Goal: Transaction & Acquisition: Purchase product/service

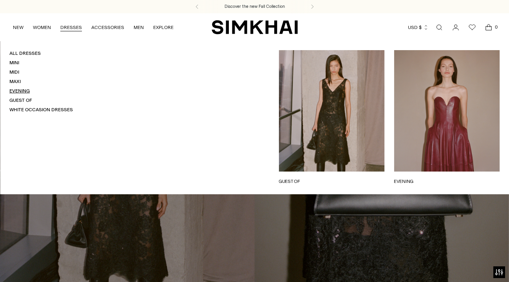
click at [17, 91] on link "Evening" at bounding box center [19, 90] width 20 height 5
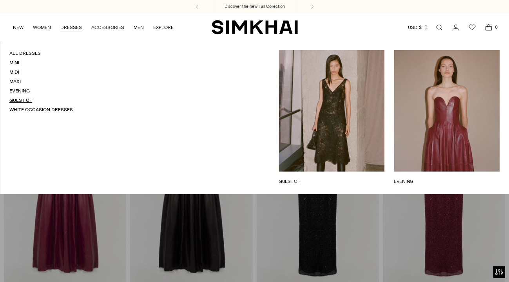
click at [22, 100] on link "Guest Of" at bounding box center [20, 100] width 23 height 5
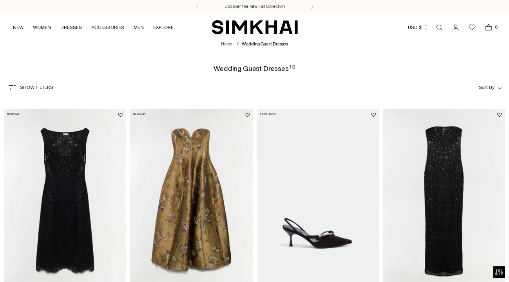
click at [43, 85] on span "Show Filters" at bounding box center [36, 87] width 33 height 5
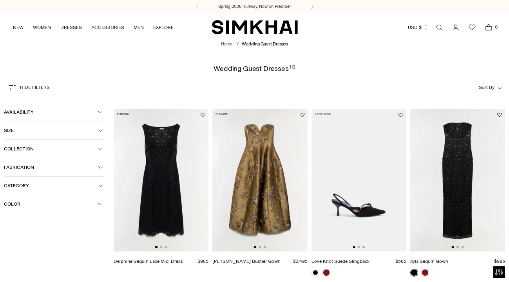
scroll to position [0, 0]
click at [89, 188] on span "Category" at bounding box center [51, 185] width 94 height 5
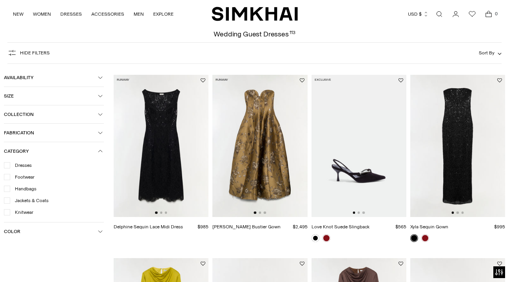
scroll to position [42, 0]
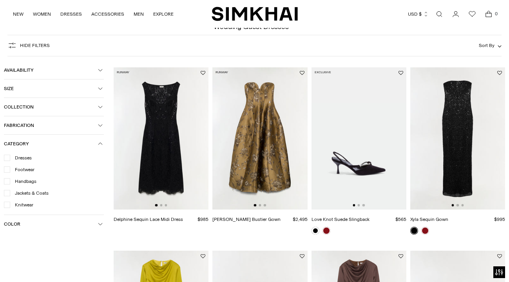
click at [22, 160] on span "Dresses" at bounding box center [21, 157] width 22 height 7
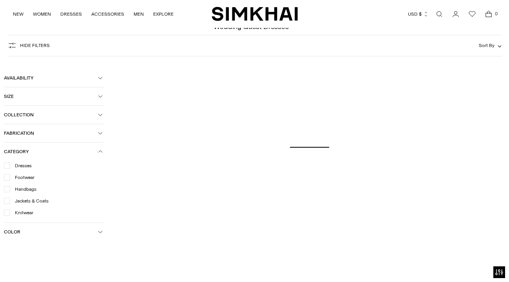
click at [103, 223] on div "Dresses Footwear Handbags Jackets & Coats Knitwear" at bounding box center [54, 192] width 100 height 62
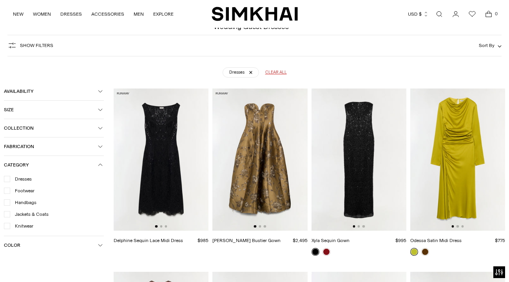
click at [99, 245] on icon "button" at bounding box center [100, 245] width 4 height 2
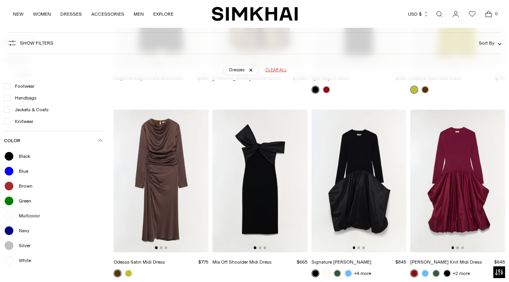
scroll to position [256, 0]
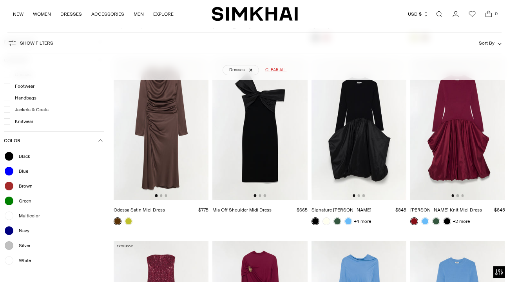
click at [24, 173] on ul "Black Blue Brown Green Multicolor Navy Silver White" at bounding box center [54, 208] width 100 height 114
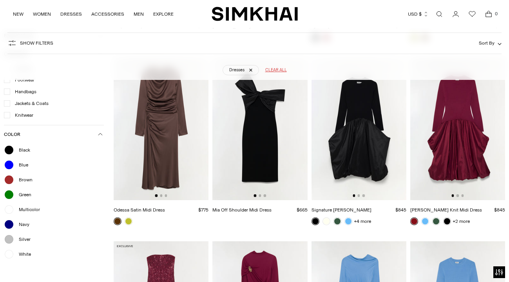
scroll to position [293, 0]
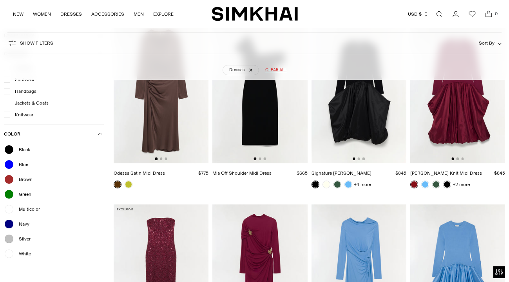
click at [7, 164] on div at bounding box center [9, 164] width 10 height 10
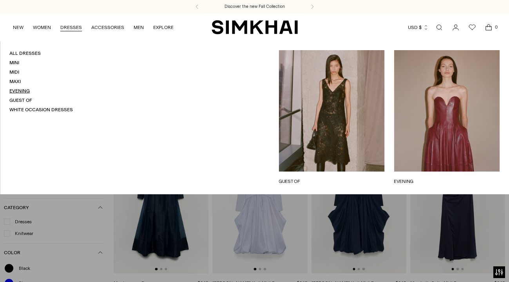
click at [24, 91] on link "Evening" at bounding box center [19, 90] width 20 height 5
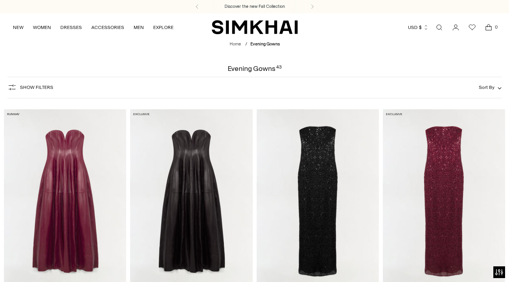
scroll to position [562, 0]
